Goal: Use online tool/utility: Utilize a website feature to perform a specific function

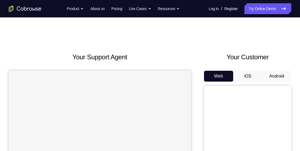
click at [279, 75] on button "Android" at bounding box center [276, 76] width 29 height 11
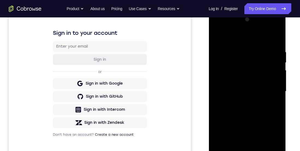
scroll to position [108, 0]
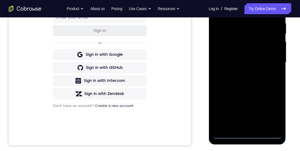
click at [251, 134] on div at bounding box center [247, 62] width 69 height 153
click at [273, 114] on div at bounding box center [247, 62] width 69 height 153
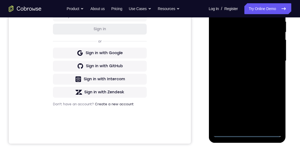
scroll to position [85, 0]
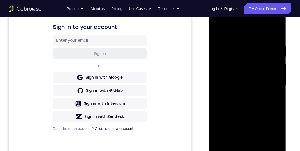
click at [233, 31] on div at bounding box center [247, 85] width 69 height 153
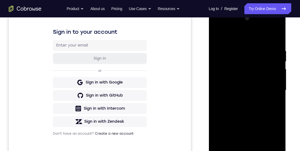
click at [266, 83] on div at bounding box center [247, 90] width 69 height 153
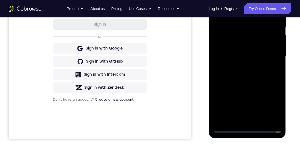
click at [242, 120] on div at bounding box center [247, 56] width 69 height 153
click at [262, 50] on div at bounding box center [247, 56] width 69 height 153
click at [246, 45] on div at bounding box center [247, 56] width 69 height 153
click at [257, 57] on div at bounding box center [247, 56] width 69 height 153
click at [260, 74] on div at bounding box center [247, 56] width 69 height 153
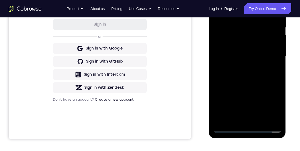
click at [262, 72] on div at bounding box center [247, 56] width 69 height 153
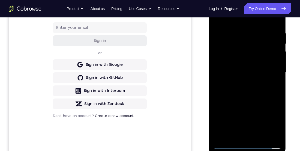
scroll to position [95, 0]
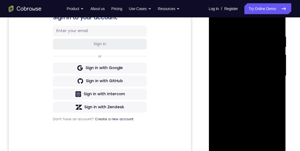
click at [272, 98] on div at bounding box center [247, 76] width 69 height 153
click at [260, 37] on div at bounding box center [247, 76] width 69 height 153
click at [272, 138] on div at bounding box center [247, 76] width 69 height 153
click at [275, 24] on div at bounding box center [247, 76] width 69 height 153
click at [273, 139] on div at bounding box center [247, 76] width 69 height 153
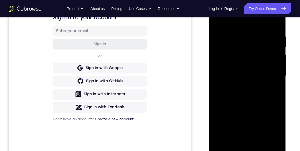
click at [276, 26] on div at bounding box center [247, 76] width 69 height 153
click at [270, 139] on div at bounding box center [247, 76] width 69 height 153
click at [278, 112] on div at bounding box center [247, 76] width 69 height 153
click at [277, 115] on div at bounding box center [247, 76] width 69 height 153
click at [271, 138] on div at bounding box center [247, 76] width 69 height 153
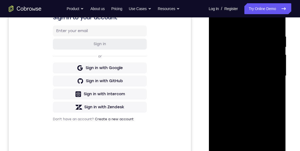
click at [273, 128] on div at bounding box center [247, 76] width 69 height 153
click at [273, 138] on div at bounding box center [247, 76] width 69 height 153
click at [279, 109] on div at bounding box center [247, 76] width 69 height 153
click at [275, 25] on div at bounding box center [247, 76] width 69 height 153
click at [281, 99] on div at bounding box center [247, 76] width 69 height 153
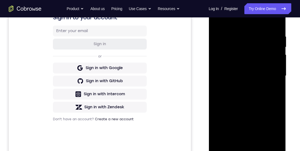
click at [272, 137] on div at bounding box center [247, 76] width 69 height 153
click at [278, 24] on div at bounding box center [247, 76] width 69 height 153
click at [271, 139] on div at bounding box center [247, 76] width 69 height 153
click at [281, 23] on div at bounding box center [247, 76] width 69 height 153
click at [278, 25] on div at bounding box center [247, 76] width 69 height 153
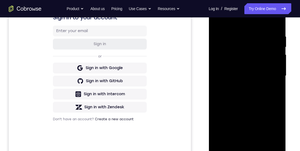
click at [242, 34] on div at bounding box center [247, 76] width 69 height 153
click at [271, 138] on div at bounding box center [247, 76] width 69 height 153
click at [278, 23] on div at bounding box center [247, 76] width 69 height 153
click at [277, 32] on div at bounding box center [247, 76] width 69 height 153
click at [281, 54] on div at bounding box center [247, 76] width 69 height 153
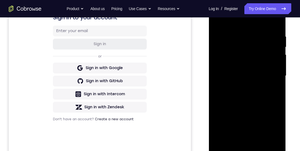
click at [280, 54] on div at bounding box center [247, 76] width 69 height 153
click at [272, 137] on div at bounding box center [247, 76] width 69 height 153
click at [275, 22] on div at bounding box center [247, 76] width 69 height 153
click at [272, 138] on div at bounding box center [247, 76] width 69 height 153
click at [275, 24] on div at bounding box center [247, 76] width 69 height 153
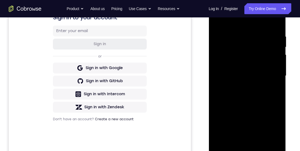
click at [271, 138] on div at bounding box center [247, 76] width 69 height 153
click at [276, 96] on div at bounding box center [247, 76] width 69 height 153
click at [278, 25] on div at bounding box center [247, 76] width 69 height 153
click at [276, 26] on div at bounding box center [247, 76] width 69 height 153
click at [278, 24] on div at bounding box center [247, 76] width 69 height 153
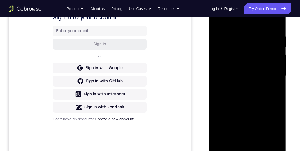
click at [278, 22] on div at bounding box center [247, 76] width 69 height 153
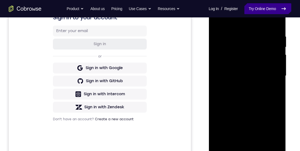
click at [281, 12] on link "Try Online Demo" at bounding box center [267, 8] width 47 height 11
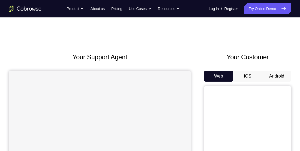
click at [274, 73] on button "Android" at bounding box center [276, 76] width 29 height 11
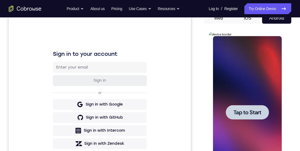
scroll to position [58, 0]
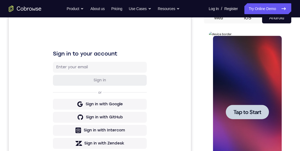
click at [260, 112] on span "Tap to Start" at bounding box center [247, 112] width 28 height 5
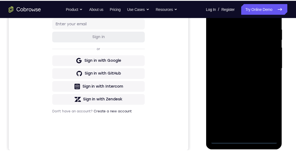
scroll to position [107, 0]
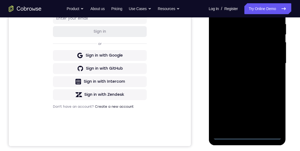
click at [249, 134] on div at bounding box center [247, 63] width 69 height 153
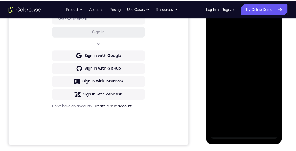
click at [270, 115] on div at bounding box center [244, 65] width 69 height 153
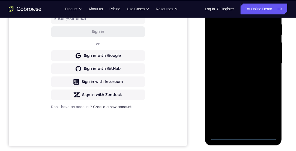
scroll to position [92, 0]
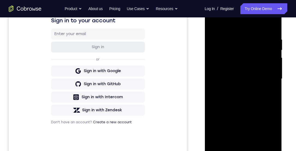
click at [251, 28] on div at bounding box center [243, 79] width 69 height 153
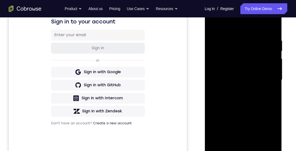
click at [269, 81] on div at bounding box center [243, 80] width 69 height 153
click at [237, 144] on div at bounding box center [243, 80] width 69 height 153
click at [262, 76] on div at bounding box center [243, 80] width 69 height 153
click at [236, 67] on div at bounding box center [243, 80] width 69 height 153
click at [251, 82] on div at bounding box center [243, 80] width 69 height 153
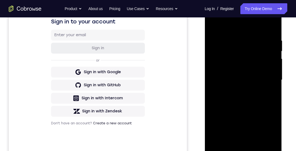
click at [249, 100] on div at bounding box center [243, 80] width 69 height 153
click at [250, 96] on div at bounding box center [243, 80] width 69 height 153
click at [252, 104] on div at bounding box center [243, 80] width 69 height 153
click at [259, 143] on div at bounding box center [243, 80] width 69 height 153
click at [252, 101] on div at bounding box center [243, 80] width 69 height 153
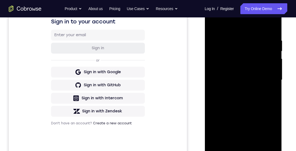
click at [267, 88] on div at bounding box center [243, 80] width 69 height 153
click at [260, 78] on div at bounding box center [243, 80] width 69 height 153
click at [214, 25] on div at bounding box center [243, 80] width 69 height 153
click at [240, 63] on div at bounding box center [243, 80] width 69 height 153
click at [274, 93] on div at bounding box center [243, 80] width 69 height 153
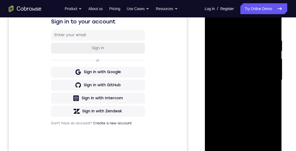
click at [269, 142] on div at bounding box center [243, 80] width 69 height 153
click at [238, 52] on div at bounding box center [243, 80] width 69 height 153
click at [249, 101] on div at bounding box center [243, 80] width 69 height 153
click at [273, 95] on div at bounding box center [243, 80] width 69 height 153
click at [273, 96] on div at bounding box center [243, 80] width 69 height 153
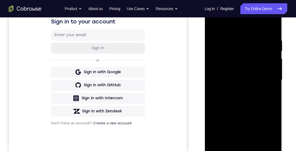
click at [235, 72] on div at bounding box center [243, 80] width 69 height 153
click at [248, 119] on div at bounding box center [243, 80] width 69 height 153
click at [248, 120] on div at bounding box center [243, 80] width 69 height 153
click at [248, 119] on div at bounding box center [243, 80] width 69 height 153
click at [248, 118] on div at bounding box center [243, 80] width 69 height 153
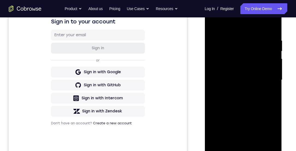
click at [249, 119] on div at bounding box center [243, 80] width 69 height 153
click at [249, 118] on div at bounding box center [243, 80] width 69 height 153
click at [248, 119] on div at bounding box center [243, 80] width 69 height 153
click at [242, 76] on div at bounding box center [243, 80] width 69 height 153
click at [239, 120] on div at bounding box center [243, 80] width 69 height 153
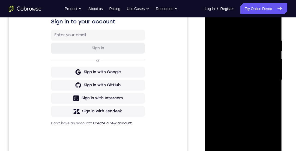
click at [247, 122] on div at bounding box center [243, 80] width 69 height 153
click at [248, 118] on div at bounding box center [243, 80] width 69 height 153
click at [247, 120] on div at bounding box center [243, 80] width 69 height 153
click at [248, 115] on div at bounding box center [243, 80] width 69 height 153
click at [248, 117] on div at bounding box center [243, 80] width 69 height 153
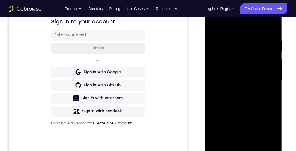
click at [247, 114] on div at bounding box center [243, 80] width 69 height 153
click at [238, 116] on div at bounding box center [243, 80] width 69 height 153
click at [247, 111] on div at bounding box center [243, 80] width 69 height 153
click at [273, 95] on div at bounding box center [243, 80] width 69 height 153
click at [213, 25] on div at bounding box center [243, 80] width 69 height 153
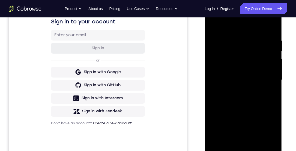
click at [245, 63] on div at bounding box center [243, 80] width 69 height 153
click at [254, 123] on div at bounding box center [243, 80] width 69 height 153
click at [266, 125] on div at bounding box center [243, 80] width 69 height 153
click at [264, 123] on div at bounding box center [243, 80] width 69 height 153
click at [271, 95] on div at bounding box center [243, 80] width 69 height 153
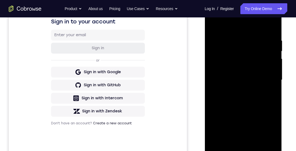
click at [239, 60] on div at bounding box center [243, 80] width 69 height 153
click at [250, 104] on div at bounding box center [243, 80] width 69 height 153
click at [251, 103] on div at bounding box center [243, 80] width 69 height 153
click at [250, 103] on div at bounding box center [243, 80] width 69 height 153
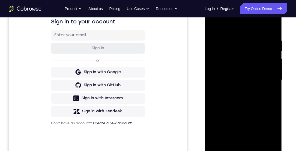
click at [249, 103] on div at bounding box center [243, 80] width 69 height 153
click at [274, 94] on div at bounding box center [243, 80] width 69 height 153
click at [212, 26] on div at bounding box center [243, 80] width 69 height 153
click at [231, 64] on div at bounding box center [243, 80] width 69 height 153
click at [257, 124] on div at bounding box center [243, 80] width 69 height 153
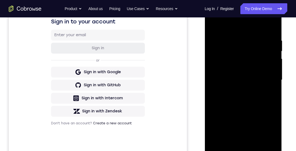
scroll to position [102, 0]
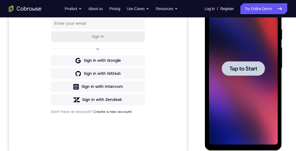
click at [256, 70] on span "Tap to Start" at bounding box center [243, 68] width 28 height 5
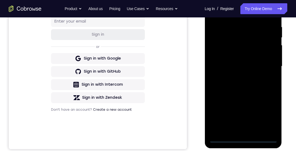
scroll to position [107, 0]
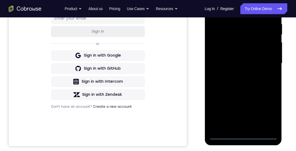
click at [247, 136] on div at bounding box center [243, 63] width 69 height 153
click at [271, 114] on div at bounding box center [243, 63] width 69 height 153
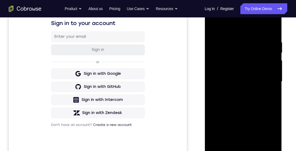
click at [238, 30] on div at bounding box center [243, 81] width 69 height 153
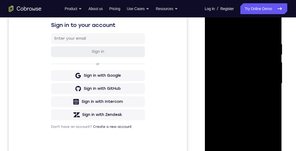
click at [270, 83] on div at bounding box center [243, 83] width 69 height 153
click at [237, 146] on div at bounding box center [243, 83] width 69 height 153
click at [259, 80] on div at bounding box center [243, 83] width 69 height 153
click at [240, 73] on div at bounding box center [243, 83] width 69 height 153
click at [260, 87] on div at bounding box center [243, 83] width 69 height 153
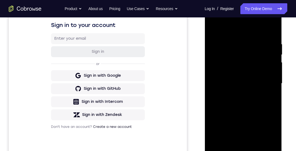
click at [260, 105] on div at bounding box center [243, 83] width 69 height 153
click at [259, 101] on div at bounding box center [243, 83] width 69 height 153
click at [263, 109] on div at bounding box center [243, 83] width 69 height 153
click at [260, 145] on div at bounding box center [243, 83] width 69 height 153
click at [258, 104] on div at bounding box center [243, 83] width 69 height 153
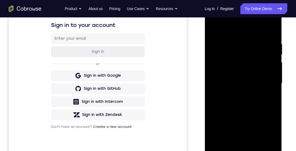
click at [275, 94] on div at bounding box center [243, 83] width 69 height 153
click at [270, 95] on div at bounding box center [243, 83] width 69 height 153
click at [259, 69] on div at bounding box center [243, 83] width 69 height 153
click at [272, 98] on div at bounding box center [243, 83] width 69 height 153
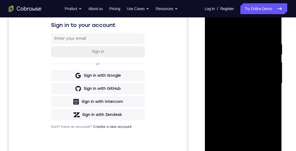
click at [270, 98] on div at bounding box center [243, 83] width 69 height 153
click at [229, 145] on div at bounding box center [243, 83] width 69 height 153
click at [235, 114] on div at bounding box center [243, 83] width 69 height 153
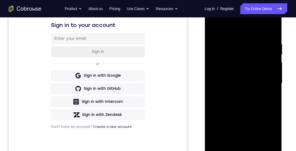
click at [272, 94] on div at bounding box center [243, 83] width 69 height 153
click at [212, 29] on div at bounding box center [243, 83] width 69 height 153
click at [215, 28] on div at bounding box center [243, 83] width 69 height 153
click at [236, 41] on div at bounding box center [243, 83] width 69 height 153
click at [269, 85] on div at bounding box center [243, 83] width 69 height 153
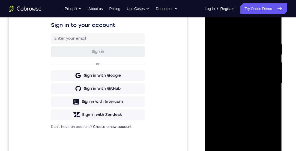
click at [268, 144] on div at bounding box center [243, 83] width 69 height 153
click at [269, 30] on div at bounding box center [243, 83] width 69 height 153
click at [266, 145] on div at bounding box center [243, 83] width 69 height 153
click at [274, 68] on div at bounding box center [243, 83] width 69 height 153
click at [273, 69] on div at bounding box center [243, 83] width 69 height 153
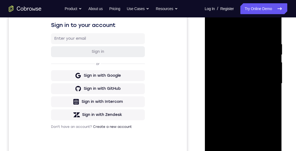
click at [272, 73] on div at bounding box center [243, 83] width 69 height 153
click at [267, 143] on div at bounding box center [243, 83] width 69 height 153
click at [281, 77] on div at bounding box center [242, 84] width 77 height 162
click at [272, 32] on div at bounding box center [243, 83] width 69 height 153
click at [258, 147] on div at bounding box center [243, 83] width 69 height 153
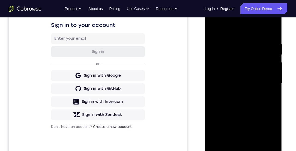
click at [228, 67] on div at bounding box center [243, 83] width 69 height 153
click at [256, 126] on div at bounding box center [243, 83] width 69 height 153
click at [267, 126] on div at bounding box center [243, 83] width 69 height 153
click at [273, 97] on div at bounding box center [243, 83] width 69 height 153
click at [268, 95] on div at bounding box center [243, 83] width 69 height 153
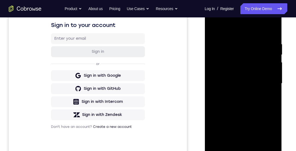
click at [222, 29] on div at bounding box center [243, 83] width 69 height 153
click at [264, 127] on div at bounding box center [243, 83] width 69 height 153
click at [272, 83] on div at bounding box center [243, 83] width 69 height 153
click at [212, 84] on div at bounding box center [243, 83] width 69 height 153
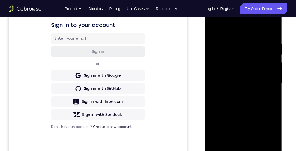
click at [274, 85] on div at bounding box center [243, 83] width 69 height 153
click at [275, 85] on div at bounding box center [243, 83] width 69 height 153
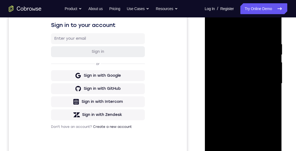
click at [213, 28] on div at bounding box center [243, 83] width 69 height 153
click at [243, 122] on div at bounding box center [243, 83] width 69 height 153
click at [273, 83] on div at bounding box center [243, 83] width 69 height 153
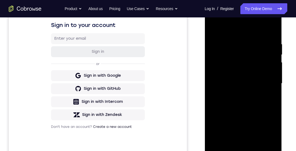
click at [273, 83] on div at bounding box center [243, 83] width 69 height 153
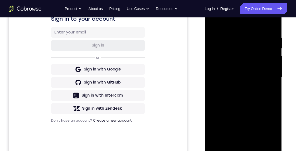
click at [213, 23] on div at bounding box center [243, 77] width 69 height 153
click at [218, 120] on div at bounding box center [243, 77] width 69 height 153
click at [273, 80] on div at bounding box center [243, 77] width 69 height 153
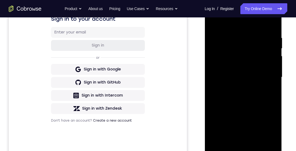
click at [273, 80] on div at bounding box center [243, 77] width 69 height 153
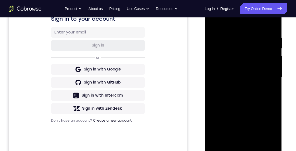
click at [273, 80] on div at bounding box center [243, 77] width 69 height 153
click at [212, 20] on div at bounding box center [243, 77] width 69 height 153
click at [223, 112] on div at bounding box center [243, 77] width 69 height 153
click at [277, 78] on div at bounding box center [242, 78] width 77 height 162
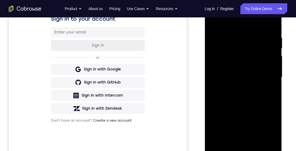
click at [280, 82] on div at bounding box center [242, 78] width 77 height 162
click at [280, 80] on div at bounding box center [242, 78] width 77 height 162
click at [277, 79] on div at bounding box center [243, 77] width 69 height 153
click at [277, 77] on div at bounding box center [243, 77] width 69 height 153
click at [277, 79] on div at bounding box center [242, 78] width 77 height 162
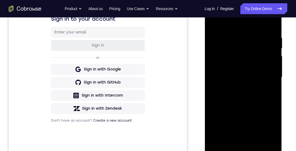
click at [214, 23] on div at bounding box center [243, 77] width 69 height 153
click at [248, 89] on div at bounding box center [243, 77] width 69 height 153
click at [277, 72] on div at bounding box center [243, 77] width 69 height 153
click at [276, 71] on div at bounding box center [243, 77] width 69 height 153
click at [277, 72] on div at bounding box center [242, 78] width 77 height 162
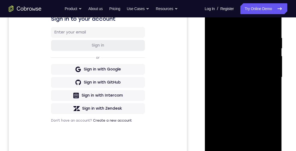
click at [214, 23] on div at bounding box center [243, 77] width 69 height 153
click at [257, 139] on div at bounding box center [243, 77] width 69 height 153
click at [257, 60] on div at bounding box center [243, 77] width 69 height 153
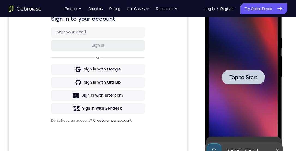
click at [246, 80] on span "Tap to Start" at bounding box center [243, 77] width 28 height 5
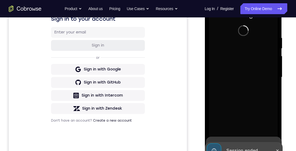
click at [270, 144] on div "Session ended" at bounding box center [238, 150] width 67 height 17
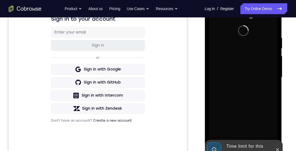
click at [281, 144] on div at bounding box center [277, 150] width 9 height 20
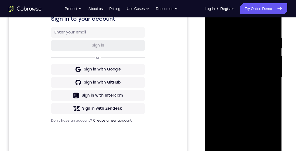
scroll to position [121, 0]
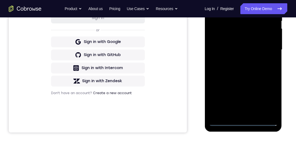
click at [245, 122] on div at bounding box center [243, 50] width 69 height 153
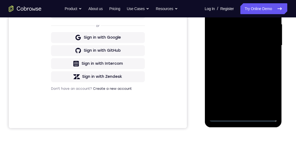
click at [270, 96] on div at bounding box center [243, 45] width 69 height 153
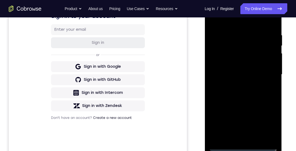
scroll to position [88, 0]
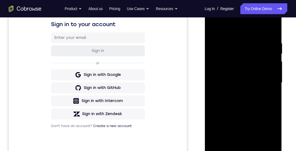
click at [251, 30] on div at bounding box center [243, 83] width 69 height 153
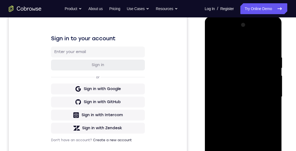
click at [271, 96] on div at bounding box center [243, 97] width 69 height 153
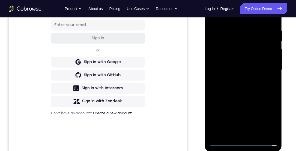
click at [239, 137] on div at bounding box center [243, 70] width 69 height 153
click at [251, 67] on div at bounding box center [243, 70] width 69 height 153
click at [258, 59] on div at bounding box center [243, 70] width 69 height 153
click at [262, 71] on div at bounding box center [243, 70] width 69 height 153
click at [263, 89] on div at bounding box center [243, 70] width 69 height 153
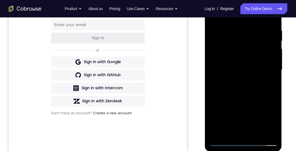
click at [261, 88] on div at bounding box center [243, 70] width 69 height 153
click at [263, 92] on div at bounding box center [243, 70] width 69 height 153
click at [260, 133] on div at bounding box center [243, 70] width 69 height 153
click at [258, 134] on div at bounding box center [243, 70] width 69 height 153
click at [257, 92] on div at bounding box center [243, 70] width 69 height 153
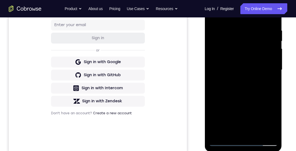
click at [272, 77] on div at bounding box center [243, 70] width 69 height 153
click at [254, 53] on div at bounding box center [243, 70] width 69 height 153
click at [270, 82] on div at bounding box center [243, 70] width 69 height 153
click at [275, 85] on div at bounding box center [243, 70] width 69 height 153
click at [272, 131] on div at bounding box center [243, 70] width 69 height 153
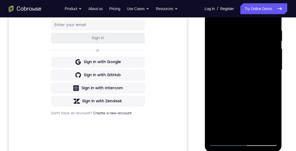
click at [237, 60] on div at bounding box center [243, 70] width 69 height 153
click at [246, 109] on div at bounding box center [243, 70] width 69 height 153
click at [246, 110] on div at bounding box center [243, 70] width 69 height 153
click at [245, 110] on div at bounding box center [243, 70] width 69 height 153
click at [243, 110] on div at bounding box center [243, 70] width 69 height 153
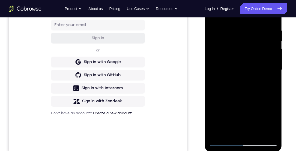
click at [270, 84] on div at bounding box center [243, 70] width 69 height 153
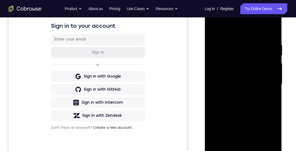
scroll to position [85, 0]
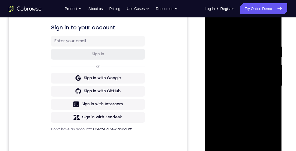
click at [235, 75] on div at bounding box center [243, 86] width 69 height 153
click at [276, 33] on div at bounding box center [243, 86] width 69 height 153
click at [260, 114] on div at bounding box center [243, 86] width 69 height 153
click at [258, 112] on div at bounding box center [243, 86] width 69 height 153
click at [258, 114] on div at bounding box center [243, 86] width 69 height 153
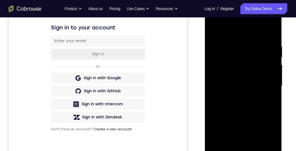
click at [272, 103] on div at bounding box center [243, 86] width 69 height 153
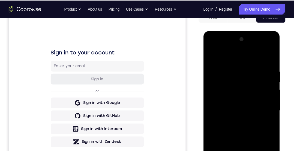
scroll to position [59, 0]
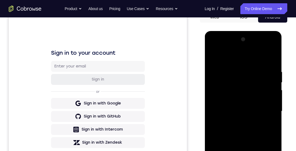
click at [213, 56] on div at bounding box center [243, 111] width 69 height 153
click at [247, 96] on div at bounding box center [243, 111] width 69 height 153
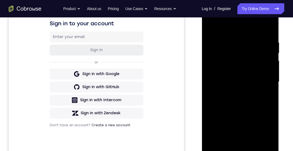
scroll to position [93, 0]
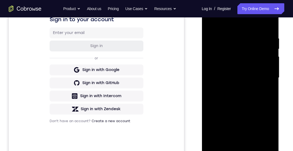
click at [234, 141] on div at bounding box center [240, 78] width 69 height 153
click at [270, 93] on div at bounding box center [240, 78] width 69 height 153
click at [232, 61] on div at bounding box center [240, 78] width 69 height 153
click at [243, 108] on div at bounding box center [240, 78] width 69 height 153
click at [270, 94] on div at bounding box center [240, 78] width 69 height 153
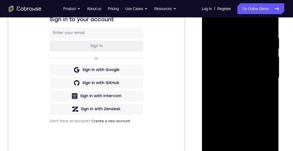
click at [269, 140] on div at bounding box center [240, 78] width 69 height 153
click at [209, 23] on div at bounding box center [240, 78] width 69 height 153
click at [213, 22] on div at bounding box center [240, 78] width 69 height 153
click at [232, 35] on div at bounding box center [240, 78] width 69 height 153
click at [266, 140] on div at bounding box center [240, 78] width 69 height 153
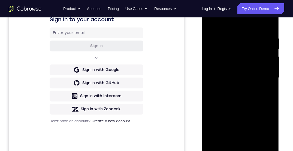
click at [271, 24] on div at bounding box center [240, 78] width 69 height 153
click at [262, 141] on div at bounding box center [240, 78] width 69 height 153
click at [267, 103] on div at bounding box center [240, 78] width 69 height 153
click at [264, 140] on div at bounding box center [240, 78] width 69 height 153
click at [269, 105] on div at bounding box center [240, 78] width 69 height 153
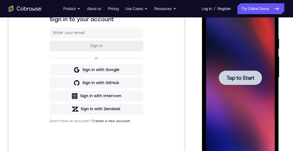
click at [256, 76] on div at bounding box center [240, 78] width 43 height 14
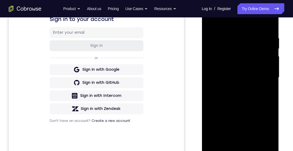
scroll to position [142, 0]
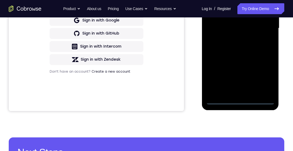
click at [240, 101] on div at bounding box center [240, 28] width 69 height 153
click at [266, 72] on div at bounding box center [240, 28] width 69 height 153
click at [266, 75] on div at bounding box center [240, 28] width 69 height 153
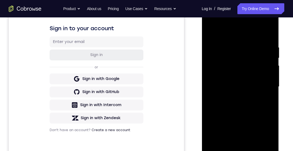
click at [241, 34] on div at bounding box center [240, 87] width 69 height 153
click at [263, 88] on div at bounding box center [240, 87] width 69 height 153
click at [235, 97] on div at bounding box center [240, 87] width 69 height 153
click at [242, 80] on div at bounding box center [240, 87] width 69 height 153
click at [233, 73] on div at bounding box center [240, 87] width 69 height 153
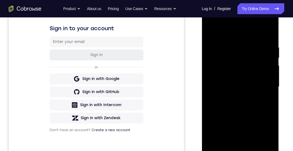
click at [245, 86] on div at bounding box center [240, 87] width 69 height 153
click at [250, 103] on div at bounding box center [240, 87] width 69 height 153
click at [251, 108] on div at bounding box center [240, 87] width 69 height 153
click at [231, 43] on div at bounding box center [240, 87] width 69 height 153
click at [269, 64] on div at bounding box center [240, 87] width 69 height 153
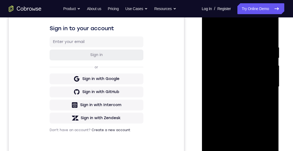
click at [269, 64] on div at bounding box center [240, 87] width 69 height 153
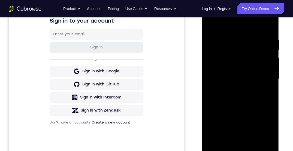
click at [208, 79] on div at bounding box center [240, 79] width 69 height 153
click at [268, 72] on div at bounding box center [240, 79] width 69 height 153
click at [261, 141] on div at bounding box center [240, 79] width 69 height 153
click at [268, 92] on div at bounding box center [240, 79] width 69 height 153
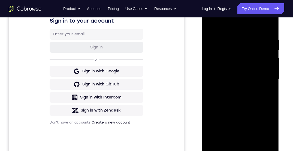
click at [268, 92] on div at bounding box center [240, 79] width 69 height 153
click at [212, 73] on div at bounding box center [240, 79] width 69 height 153
click at [260, 141] on div at bounding box center [240, 79] width 69 height 153
click at [266, 83] on div at bounding box center [240, 79] width 69 height 153
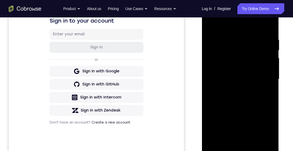
click at [266, 83] on div at bounding box center [240, 79] width 69 height 153
click at [267, 24] on div at bounding box center [240, 79] width 69 height 153
click at [251, 144] on div at bounding box center [240, 79] width 69 height 153
click at [249, 96] on div at bounding box center [240, 79] width 69 height 153
click at [262, 87] on div at bounding box center [240, 79] width 69 height 153
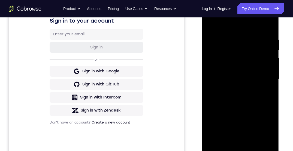
click at [248, 63] on div at bounding box center [240, 79] width 69 height 153
